Goal: Information Seeking & Learning: Learn about a topic

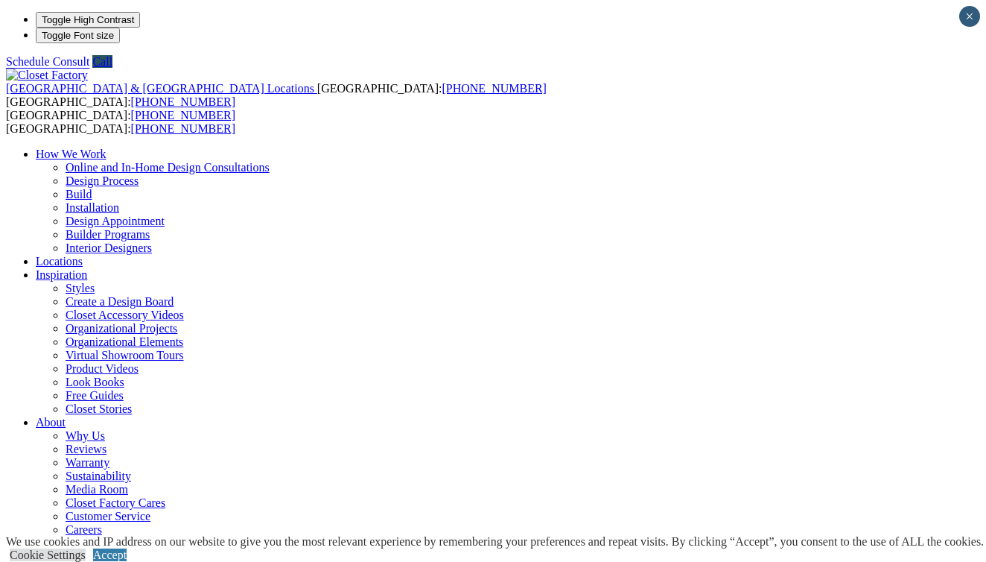
type input "*****"
click input "*" at bounding box center [0, 0] width 0 height 0
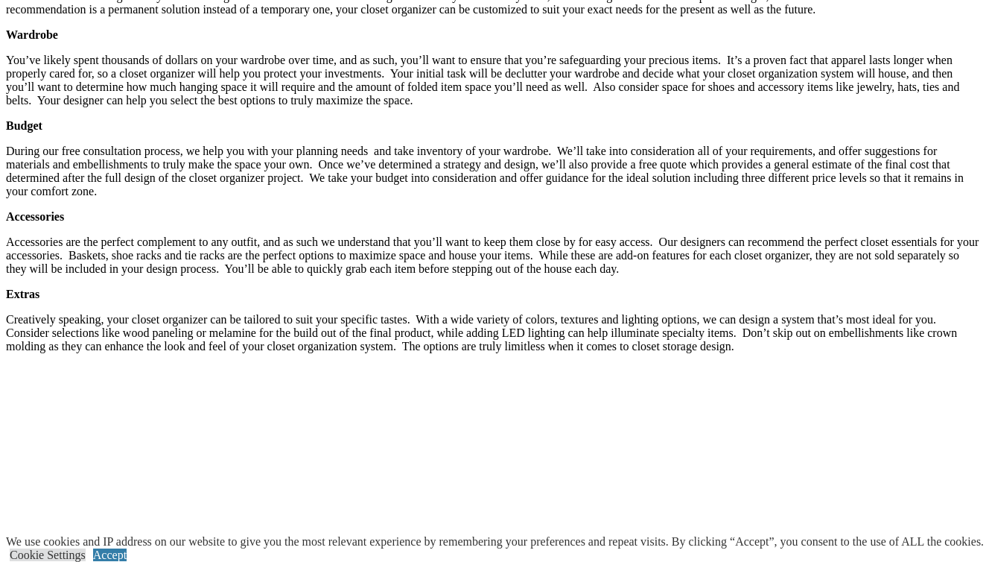
scroll to position [2473, 0]
